Goal: Task Accomplishment & Management: Manage account settings

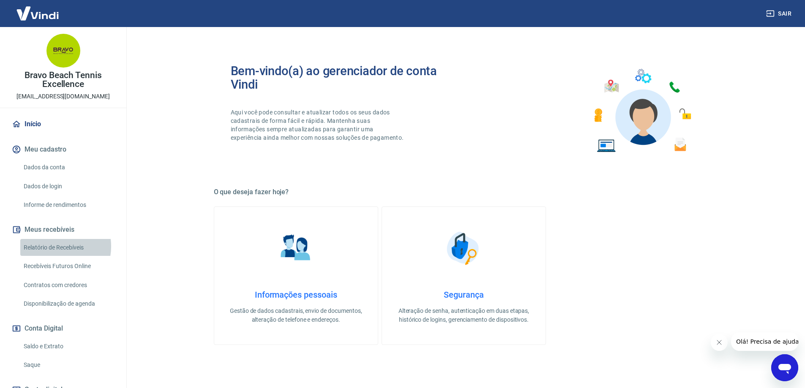
click at [54, 246] on link "Relatório de Recebíveis" at bounding box center [68, 247] width 96 height 17
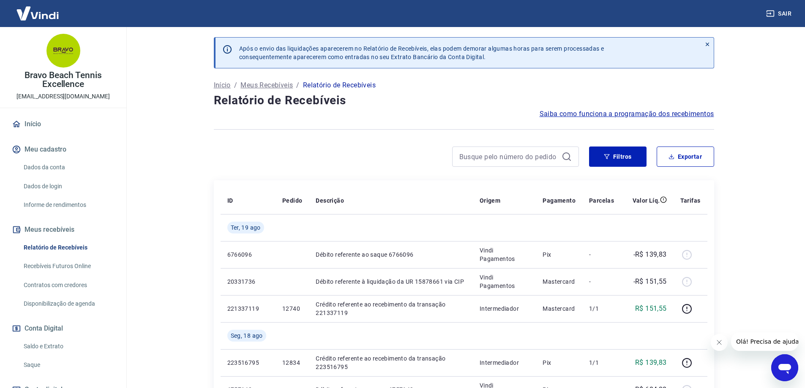
click at [54, 349] on link "Saldo e Extrato" at bounding box center [68, 346] width 96 height 17
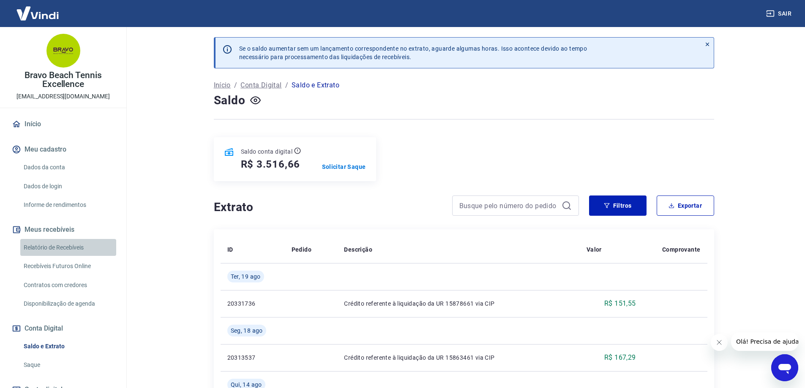
click at [79, 243] on link "Relatório de Recebíveis" at bounding box center [68, 247] width 96 height 17
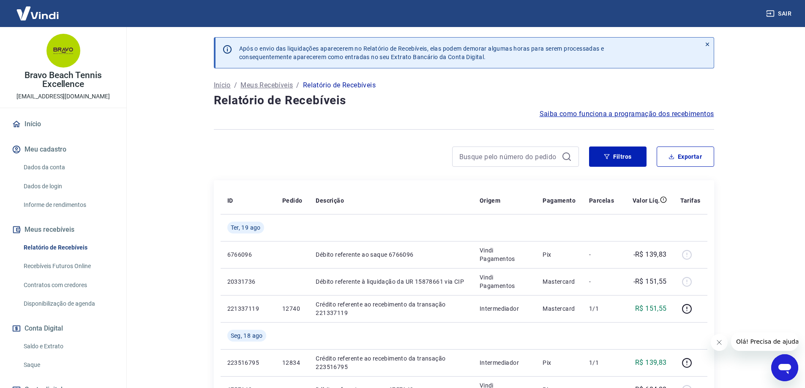
click at [50, 342] on link "Saldo e Extrato" at bounding box center [68, 346] width 96 height 17
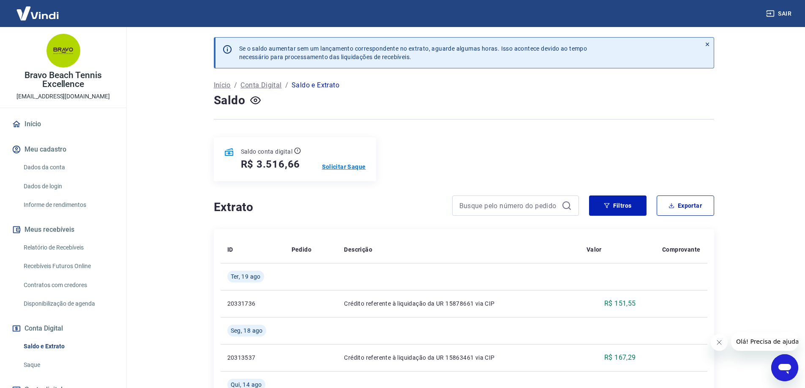
click at [349, 166] on p "Solicitar Saque" at bounding box center [344, 167] width 44 height 8
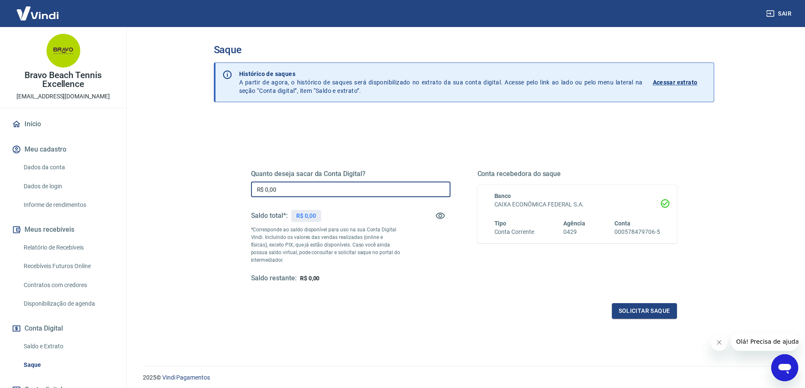
click at [299, 189] on input "R$ 0,00" at bounding box center [350, 190] width 199 height 16
type input "R$ 100,00"
click at [619, 311] on button "Solicitar saque" at bounding box center [644, 311] width 65 height 16
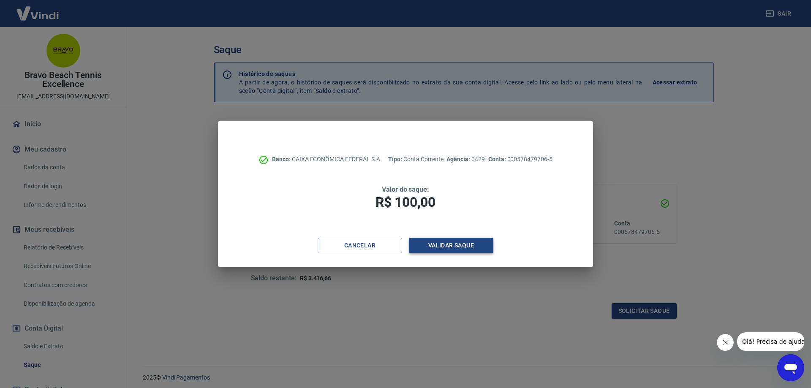
click at [454, 243] on button "Validar saque" at bounding box center [451, 246] width 85 height 16
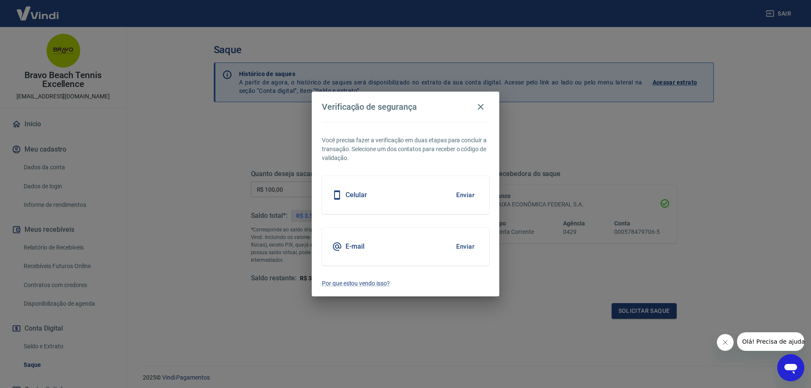
click at [464, 192] on button "Enviar" at bounding box center [465, 195] width 27 height 18
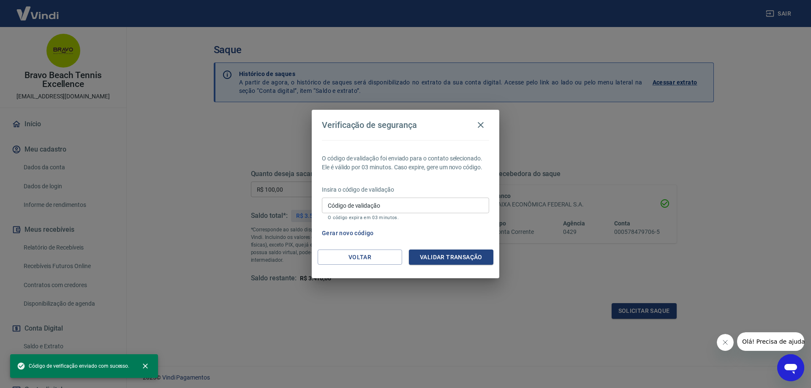
click at [407, 202] on input "Código de validação" at bounding box center [405, 206] width 167 height 16
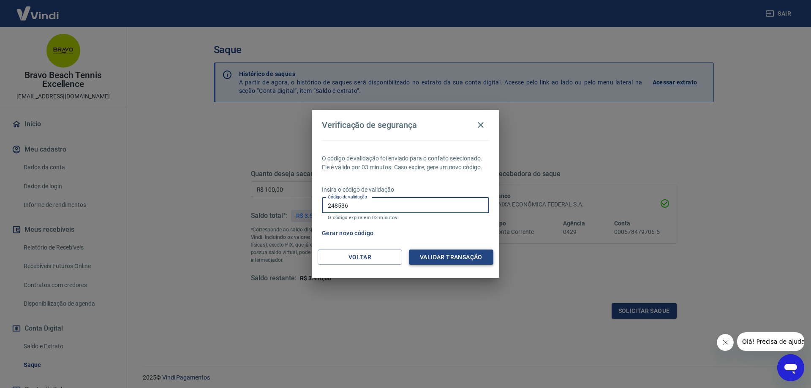
type input "248536"
click at [442, 261] on button "Validar transação" at bounding box center [451, 258] width 85 height 16
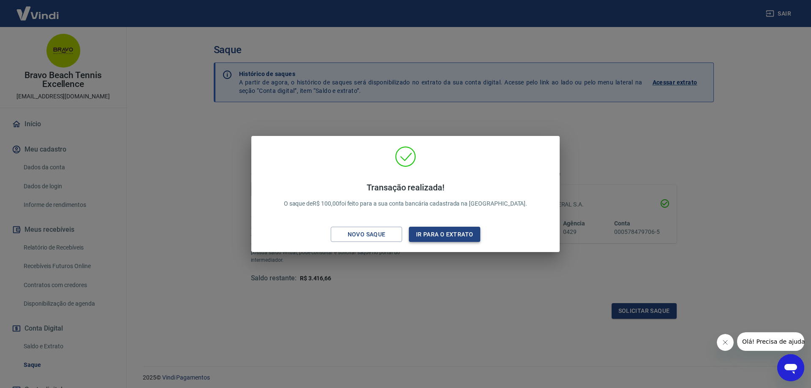
click at [448, 238] on button "Ir para o extrato" at bounding box center [444, 235] width 71 height 16
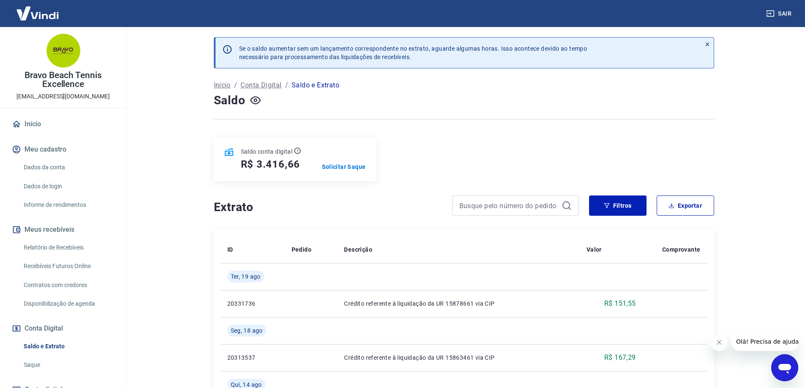
click at [34, 347] on link "Saldo e Extrato" at bounding box center [68, 346] width 96 height 17
